Goal: Task Accomplishment & Management: Use online tool/utility

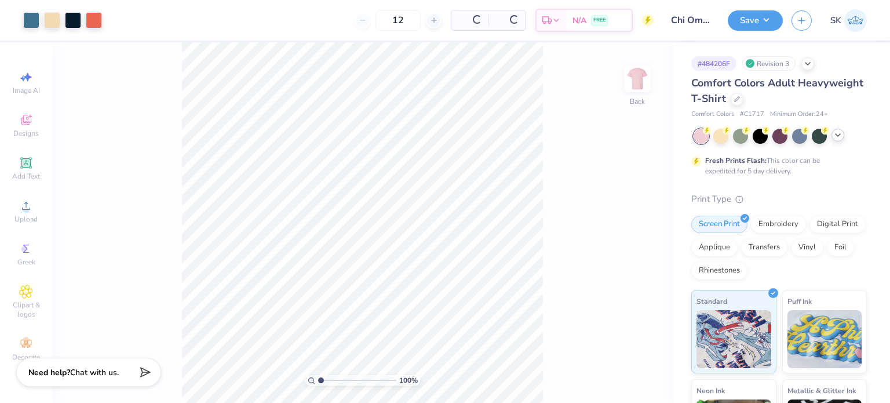
click at [839, 141] on div at bounding box center [780, 136] width 173 height 15
click at [836, 136] on icon at bounding box center [837, 134] width 9 height 9
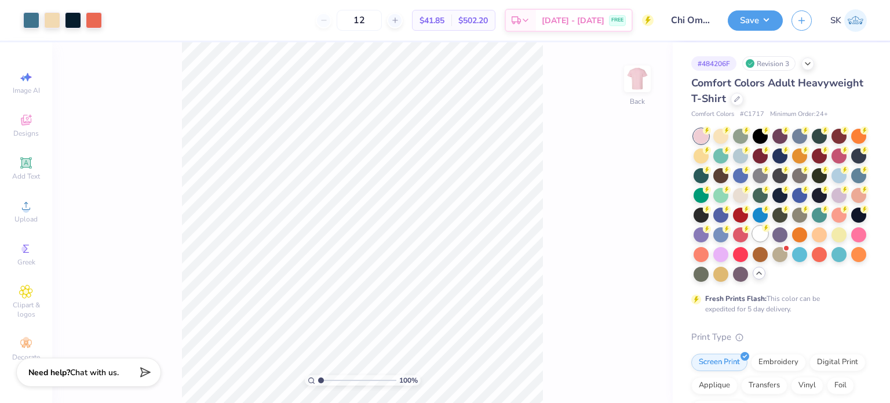
click at [762, 232] on icon at bounding box center [766, 228] width 8 height 8
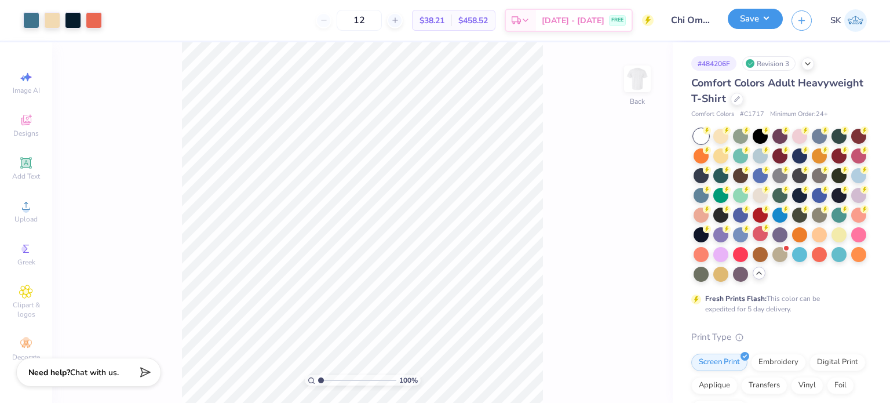
click at [741, 23] on button "Save" at bounding box center [755, 19] width 55 height 20
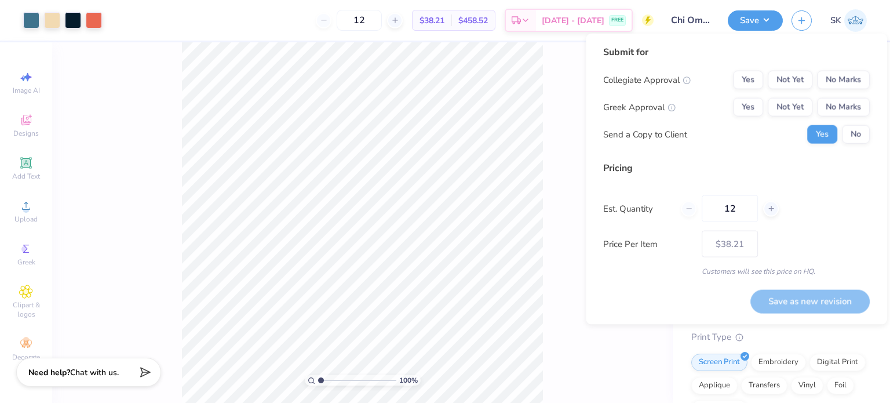
click at [827, 92] on div "Collegiate Approval Yes Not Yet No Marks Greek Approval Yes Not Yet No Marks Se…" at bounding box center [736, 107] width 267 height 73
click at [834, 71] on button "No Marks" at bounding box center [843, 80] width 53 height 19
click at [746, 108] on button "Yes" at bounding box center [748, 107] width 30 height 19
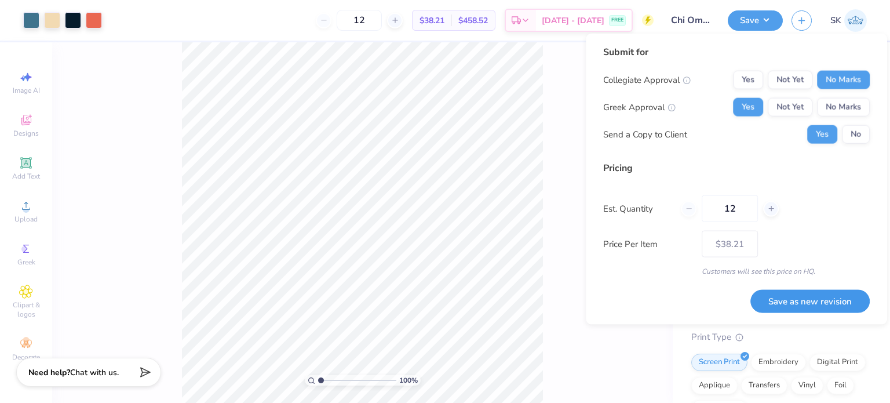
click at [779, 307] on button "Save as new revision" at bounding box center [809, 300] width 119 height 23
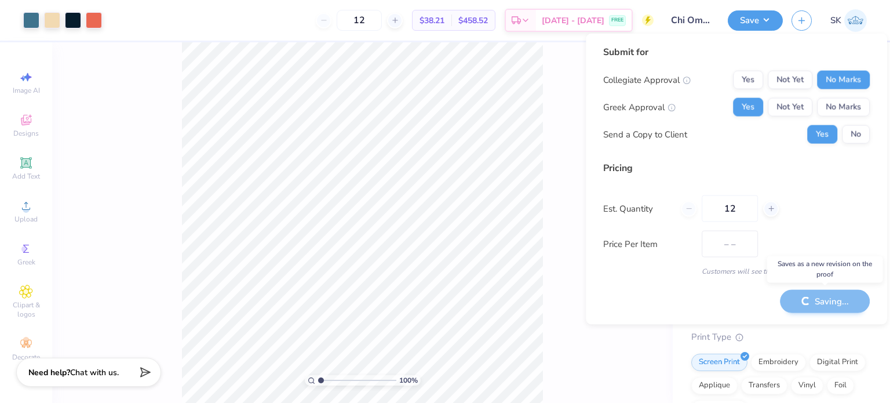
type input "$38.21"
